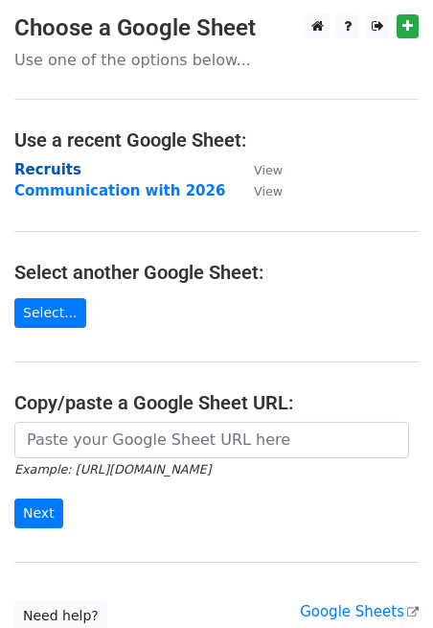
click at [52, 172] on strong "Recruits" at bounding box center [47, 169] width 67 height 17
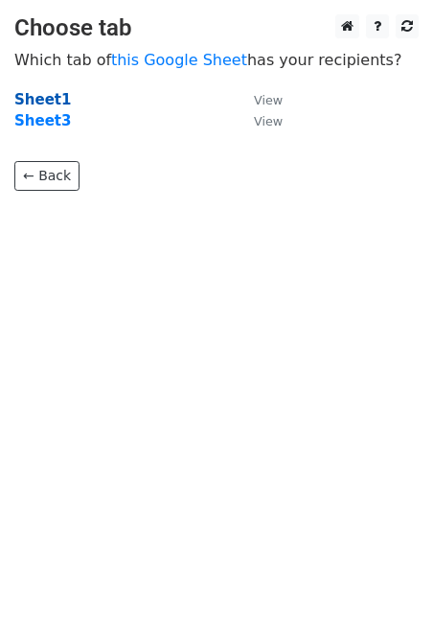
click at [54, 97] on strong "Sheet1" at bounding box center [42, 99] width 57 height 17
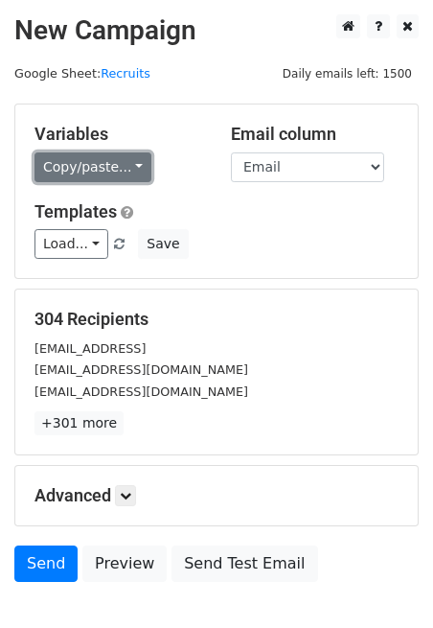
click at [120, 169] on link "Copy/paste..." at bounding box center [92, 167] width 117 height 30
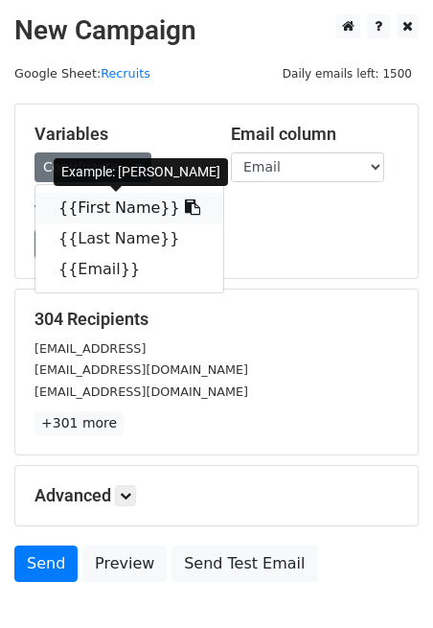
click at [116, 210] on link "{{First Name}}" at bounding box center [129, 208] width 188 height 31
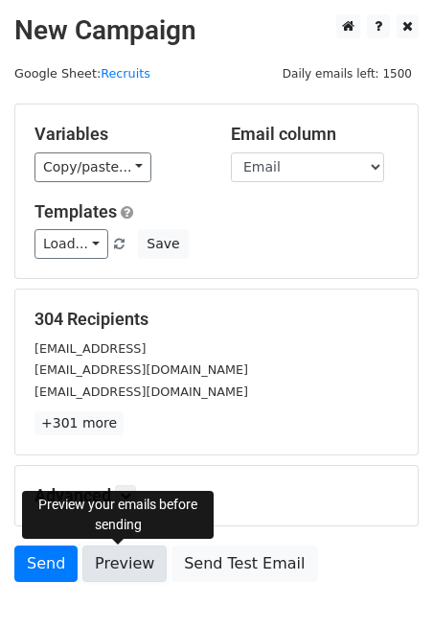
click at [118, 570] on link "Preview" at bounding box center [124, 563] width 84 height 36
click at [127, 558] on link "Preview" at bounding box center [124, 563] width 84 height 36
